Goal: Information Seeking & Learning: Learn about a topic

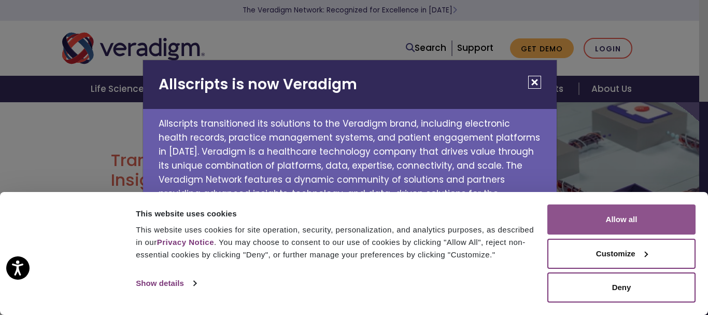
click at [607, 224] on button "Allow all" at bounding box center [622, 219] width 148 height 30
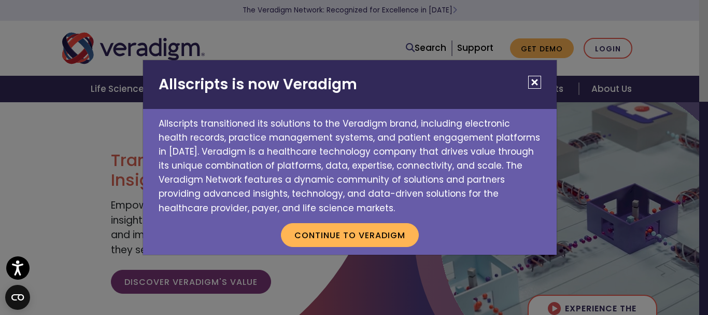
click at [534, 80] on button "Close" at bounding box center [534, 82] width 13 height 13
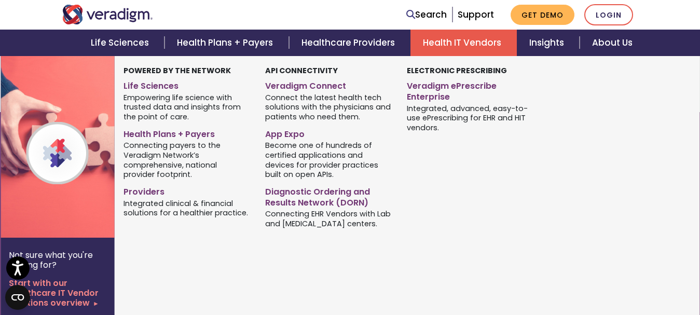
click at [434, 180] on div "Electronic Prescribing Veradigm ePrescribe Enterprise Integrated, advanced, eas…" at bounding box center [470, 148] width 142 height 167
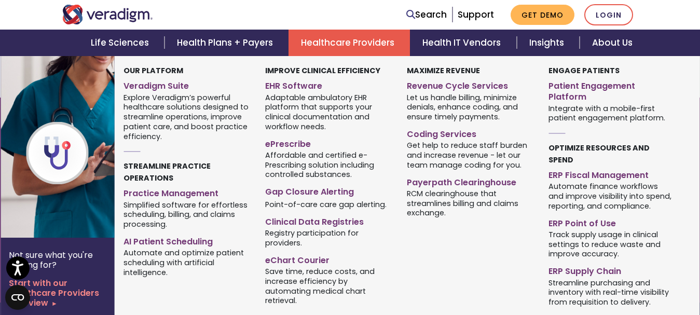
scroll to position [1283, 0]
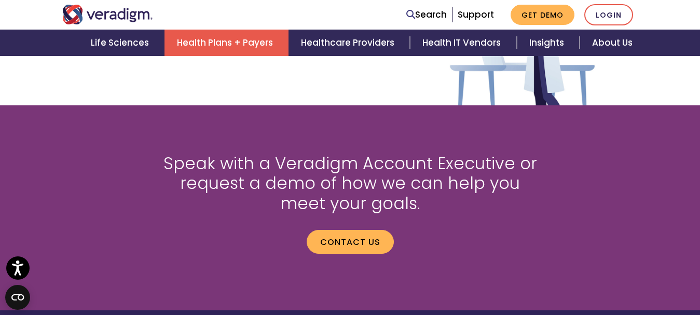
click at [206, 32] on link "Health Plans + Payers" at bounding box center [226, 43] width 124 height 26
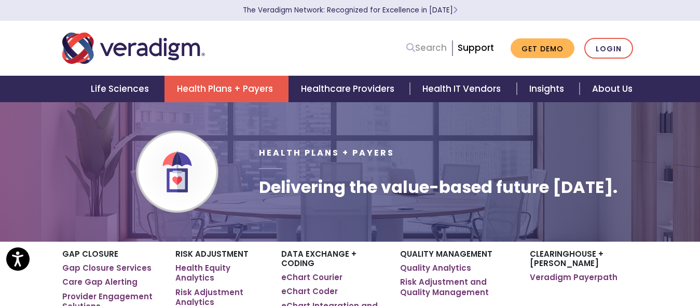
click at [429, 50] on link "Search" at bounding box center [426, 48] width 40 height 14
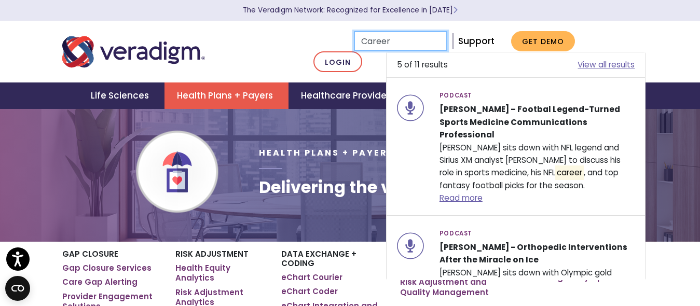
type input "Career"
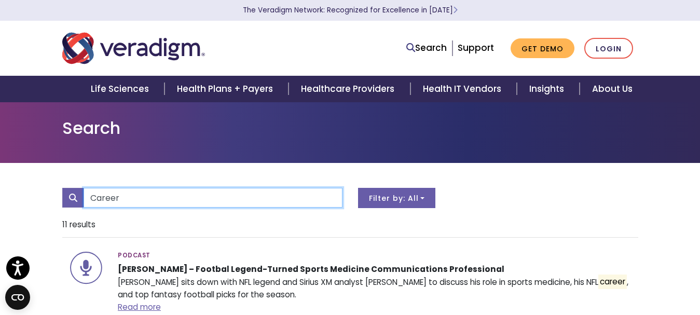
click at [218, 203] on input "Career" at bounding box center [213, 198] width 259 height 20
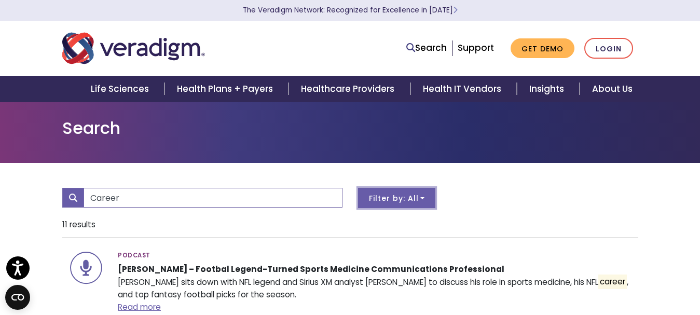
click at [408, 201] on button "Filter by: All" at bounding box center [397, 198] width 78 height 20
